Goal: Find specific page/section: Find specific page/section

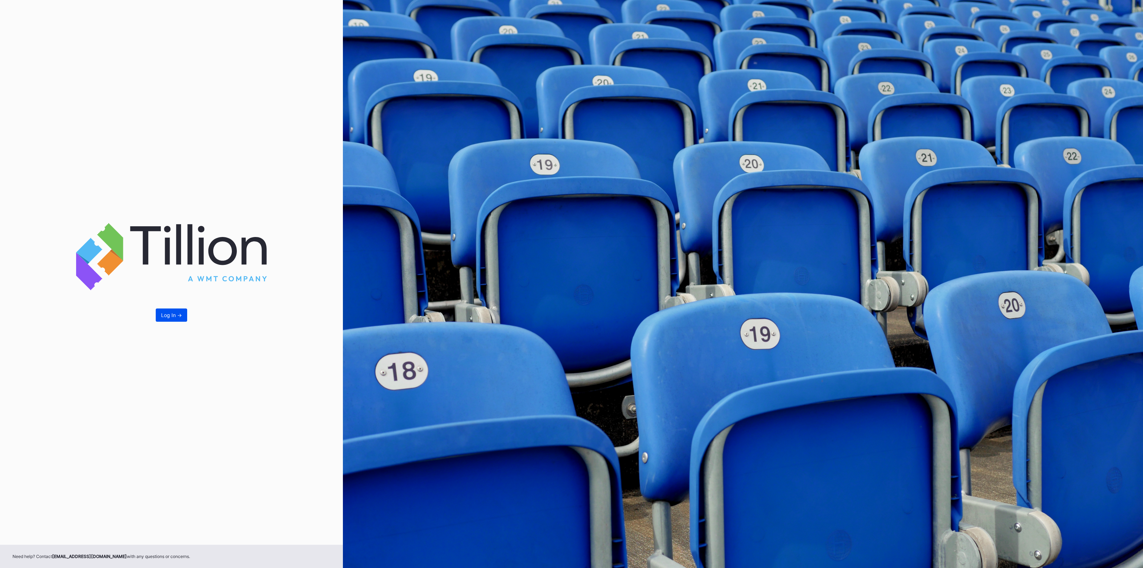
click at [180, 312] on div "Log In ->" at bounding box center [171, 315] width 21 height 6
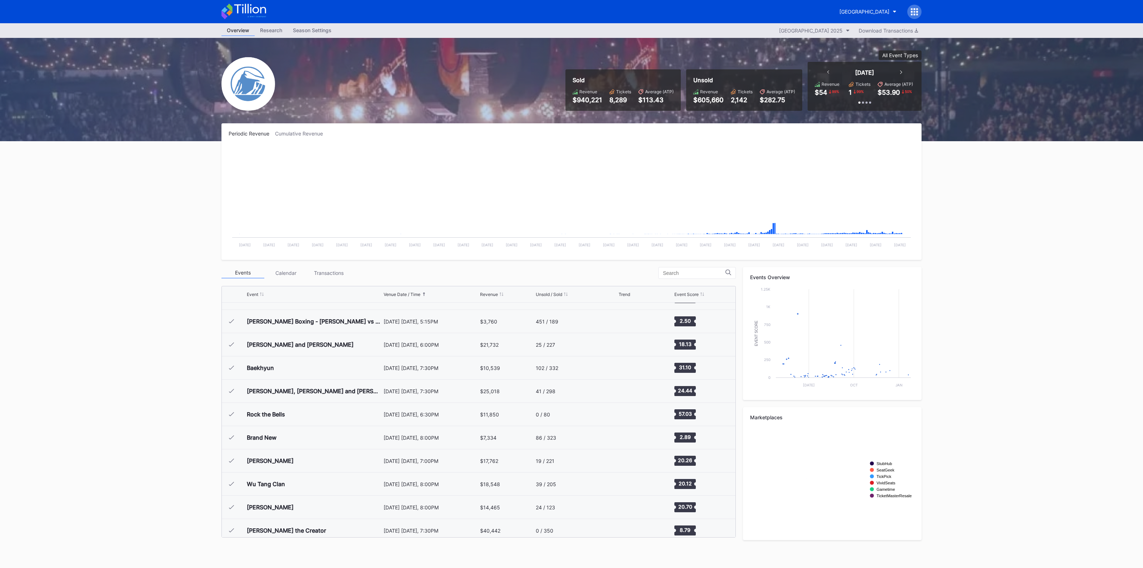
scroll to position [766, 0]
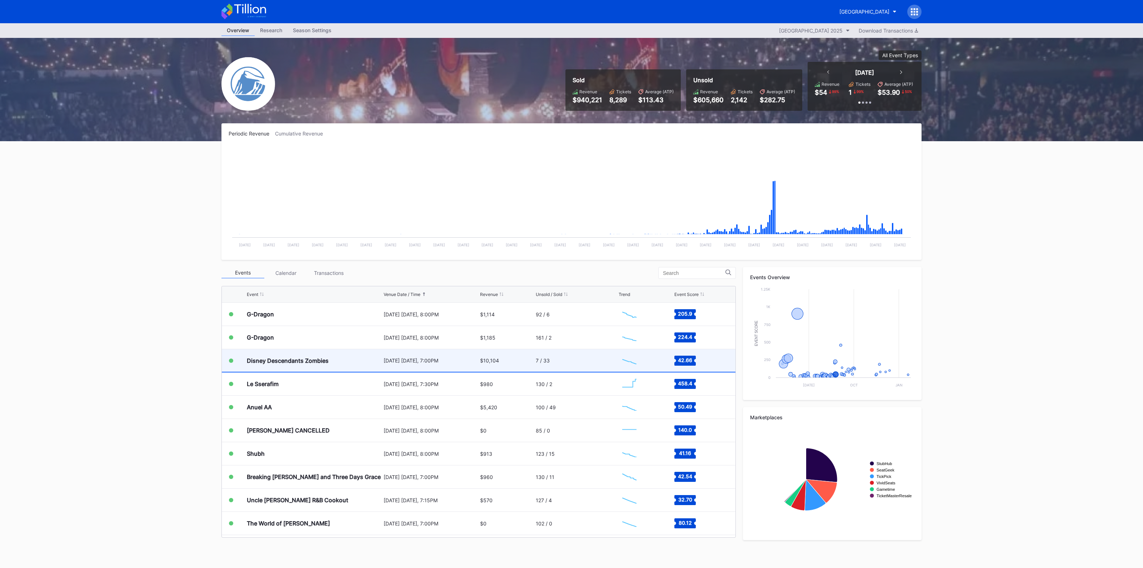
click at [338, 361] on div "Disney Descendants Zombies" at bounding box center [314, 360] width 135 height 23
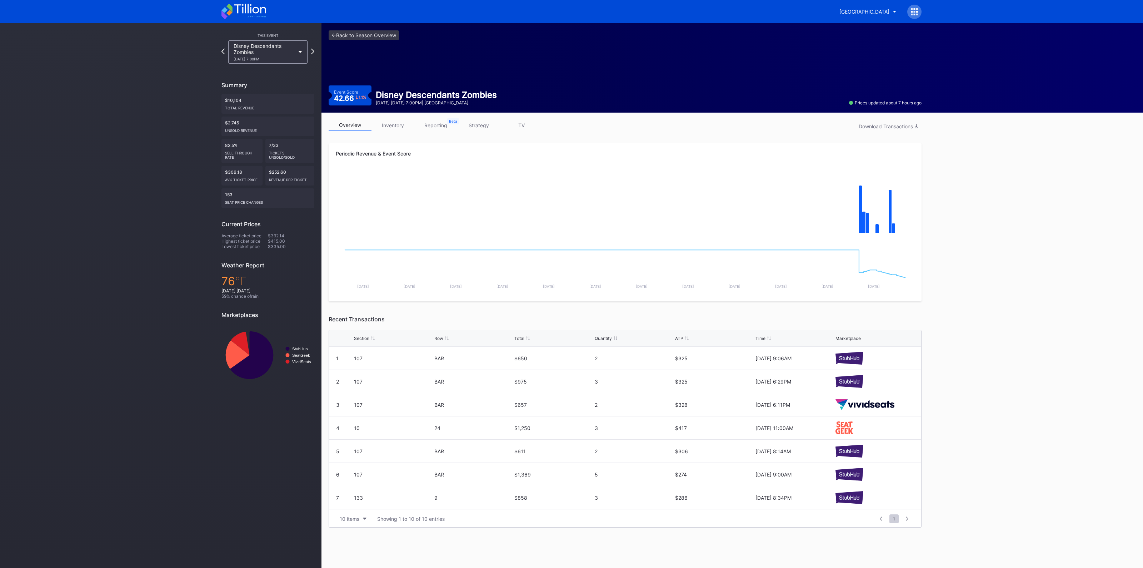
click at [388, 128] on link "inventory" at bounding box center [392, 125] width 43 height 11
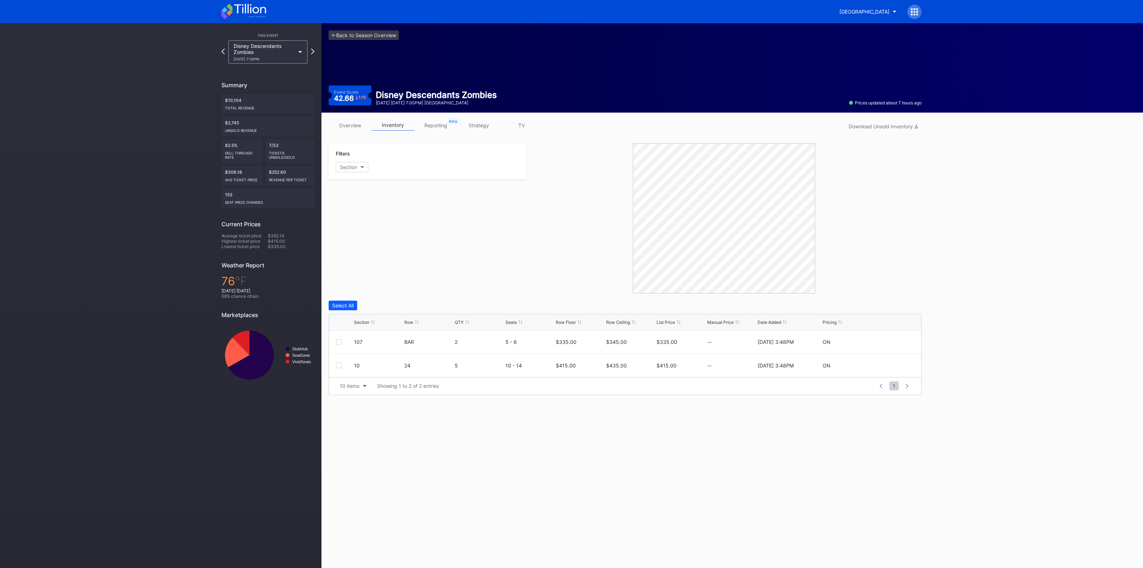
click at [361, 324] on div "Section Row QTY Seats Row Floor Row Ceiling List Price Manual Price Date Added …" at bounding box center [625, 322] width 592 height 16
click at [366, 33] on link "<- Back to Season Overview" at bounding box center [364, 35] width 70 height 10
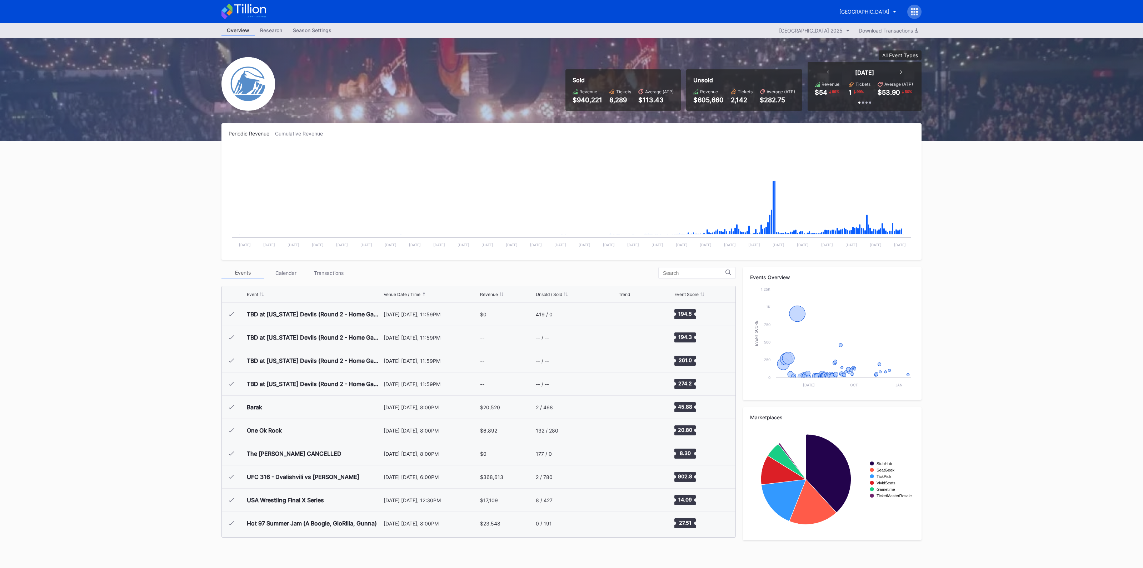
scroll to position [766, 0]
